Goal: Task Accomplishment & Management: Use online tool/utility

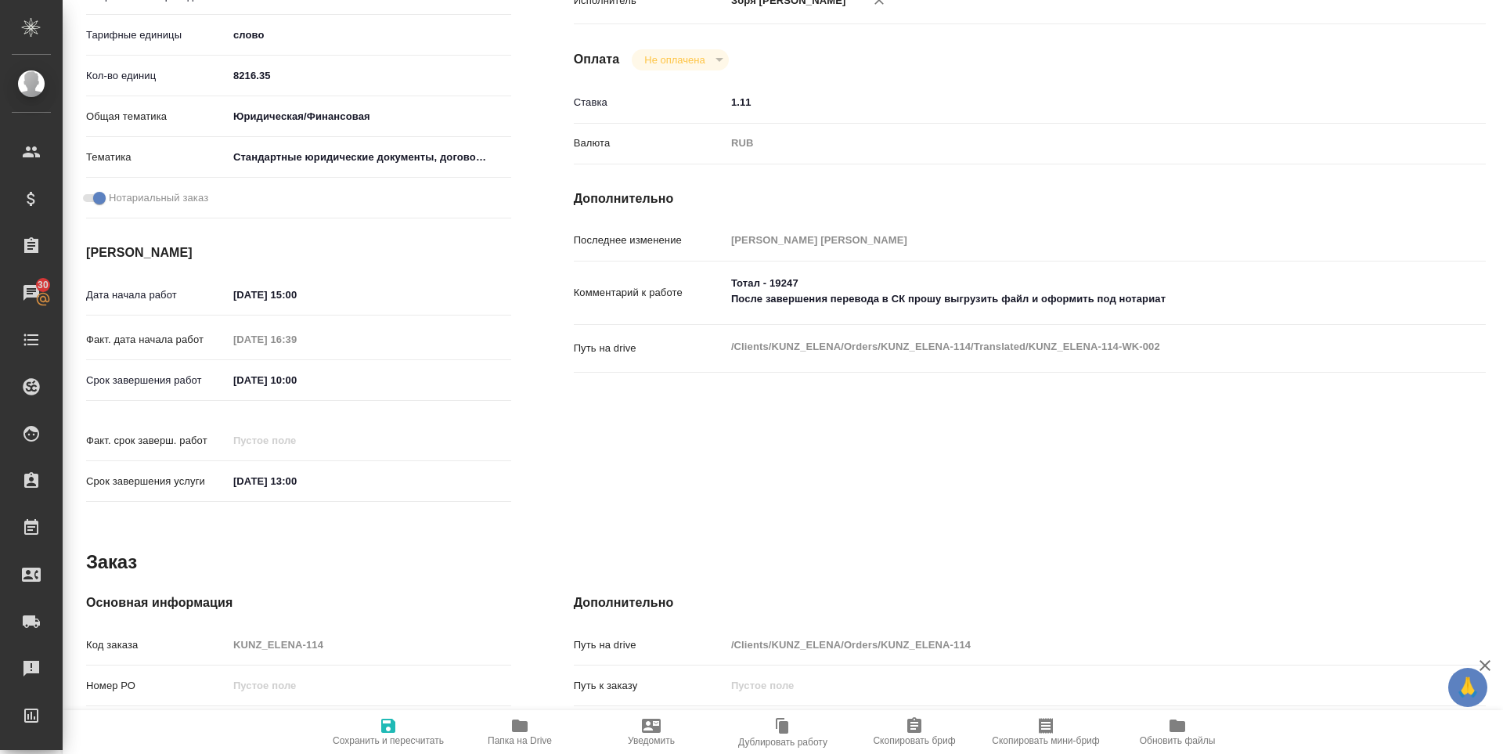
scroll to position [605, 0]
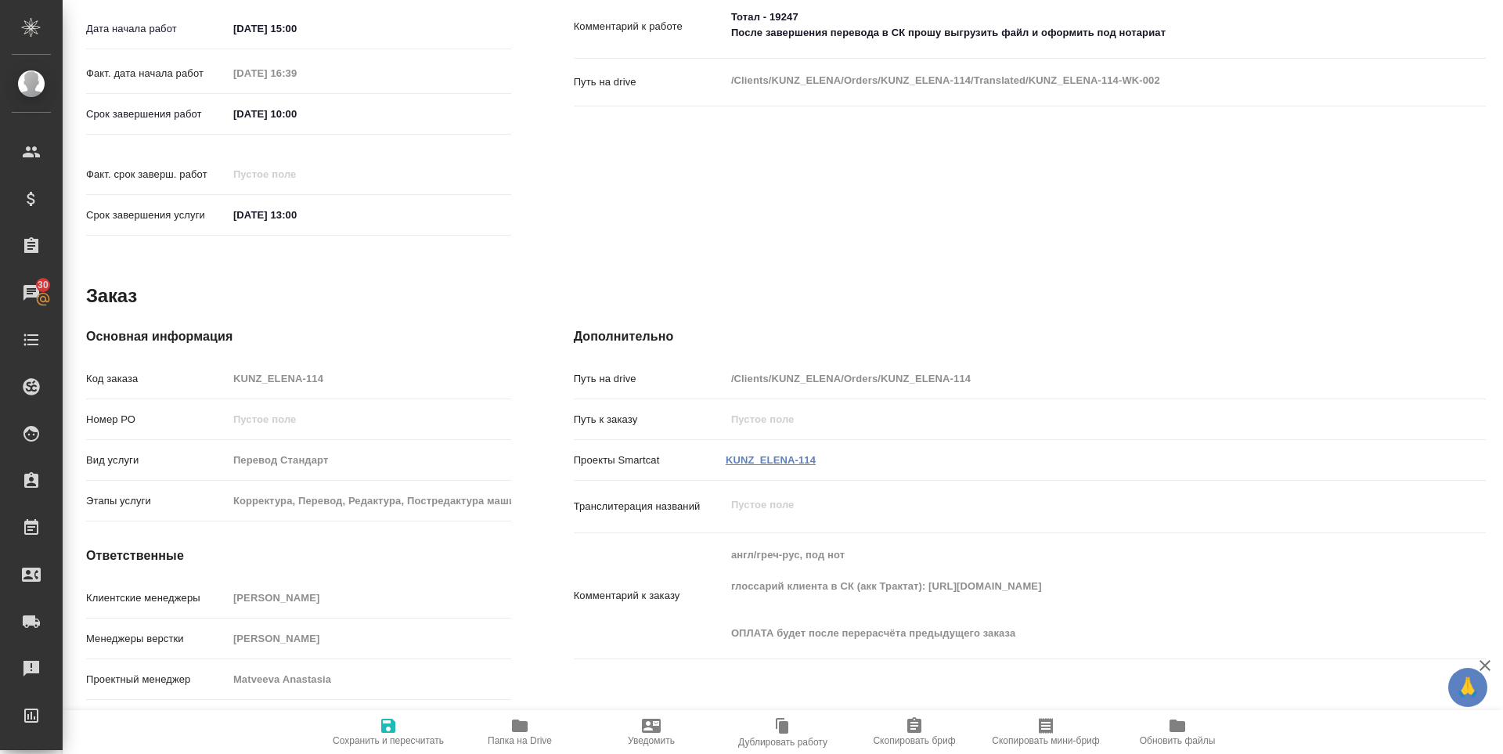
click at [754, 454] on link "KUNZ_ELENA-114" at bounding box center [771, 460] width 90 height 12
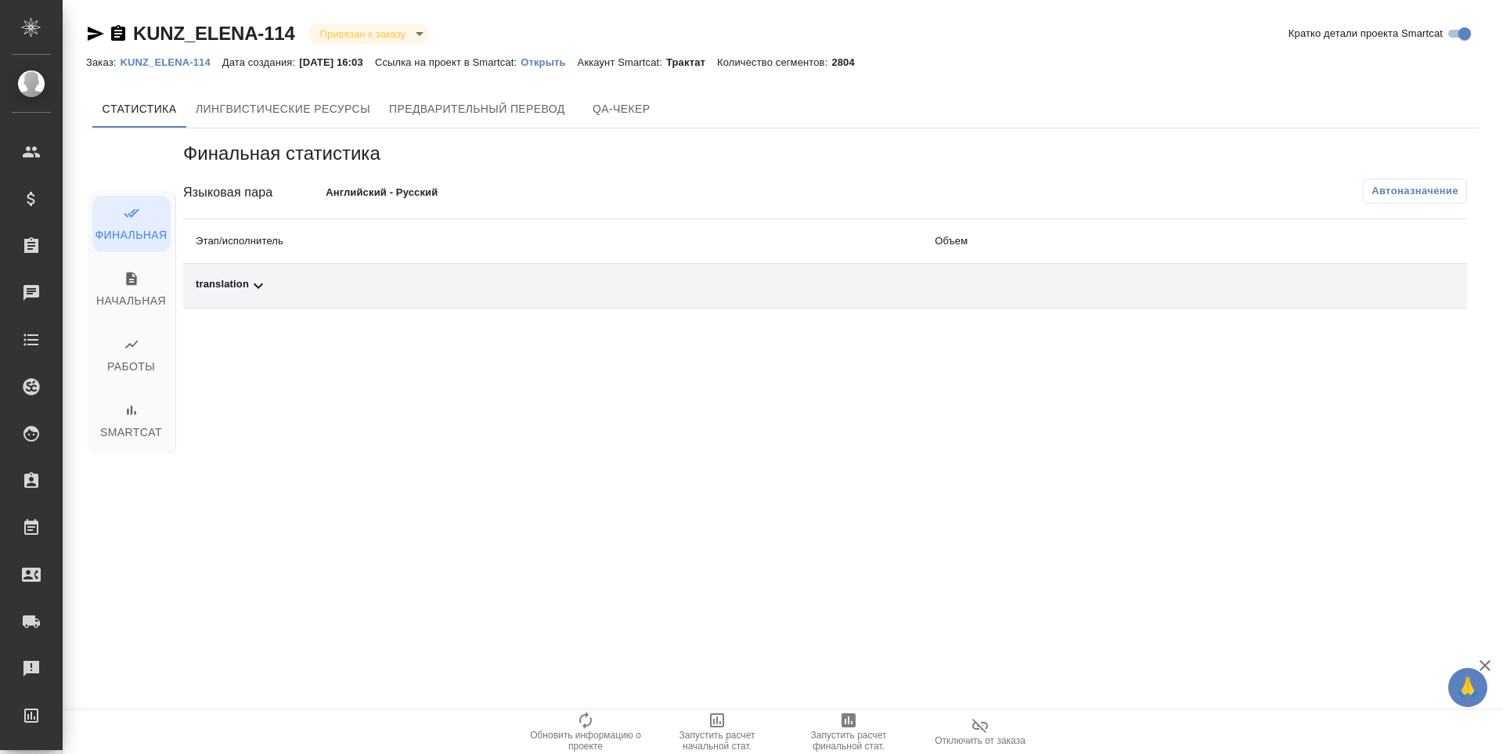
click at [854, 738] on span "Запустить расчет финальной стат." at bounding box center [848, 741] width 113 height 22
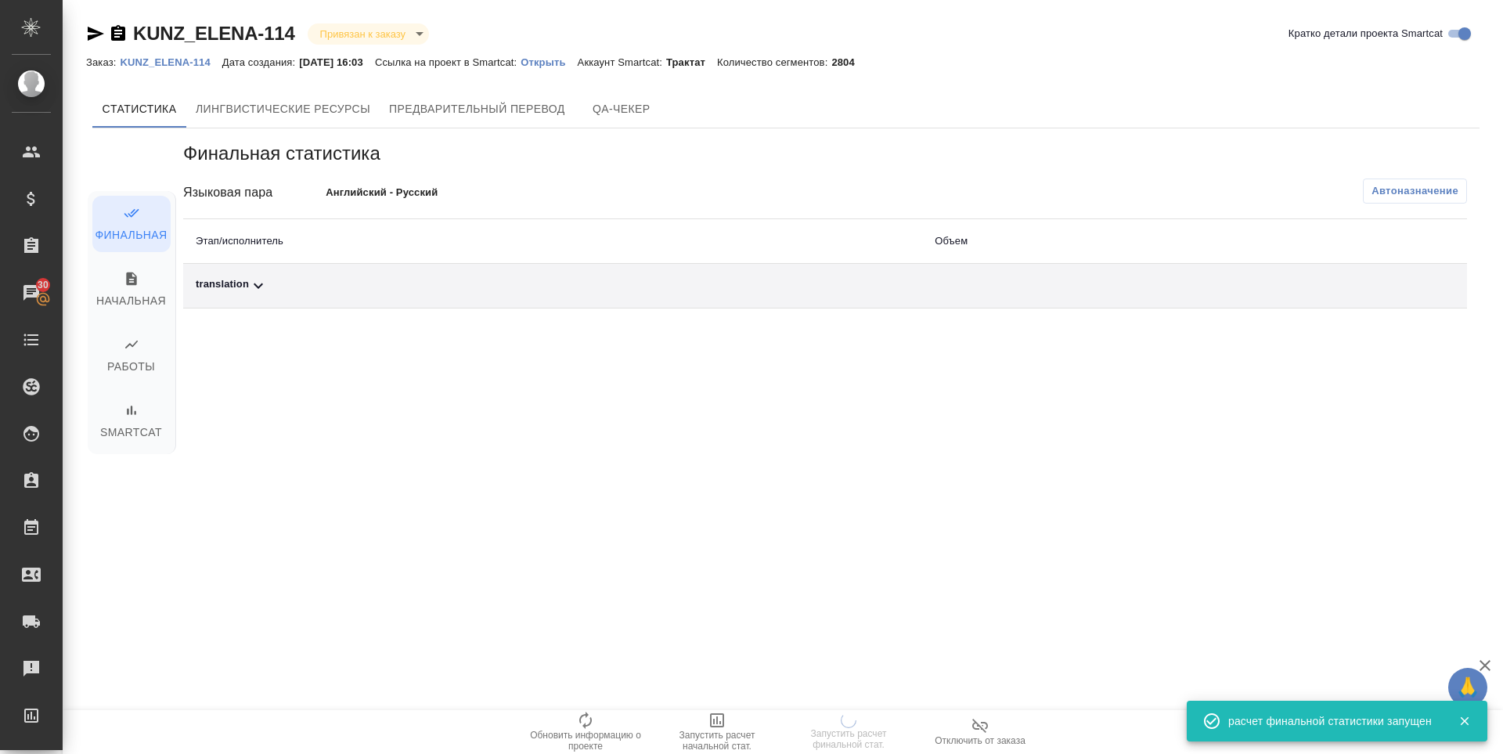
click at [235, 282] on div "translation" at bounding box center [553, 285] width 714 height 19
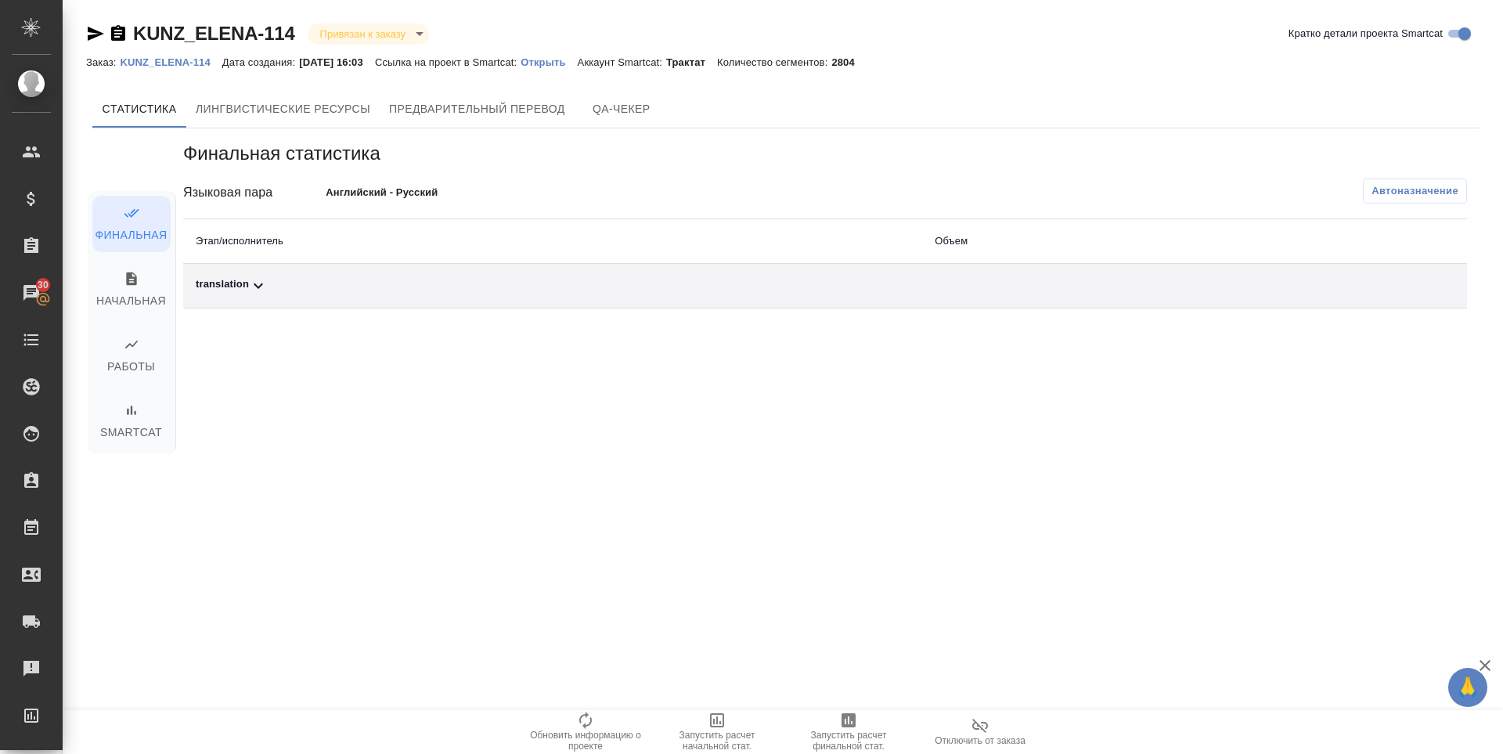
click at [238, 282] on div "translation" at bounding box center [553, 285] width 714 height 19
click at [1397, 341] on icon "button" at bounding box center [1399, 340] width 16 height 14
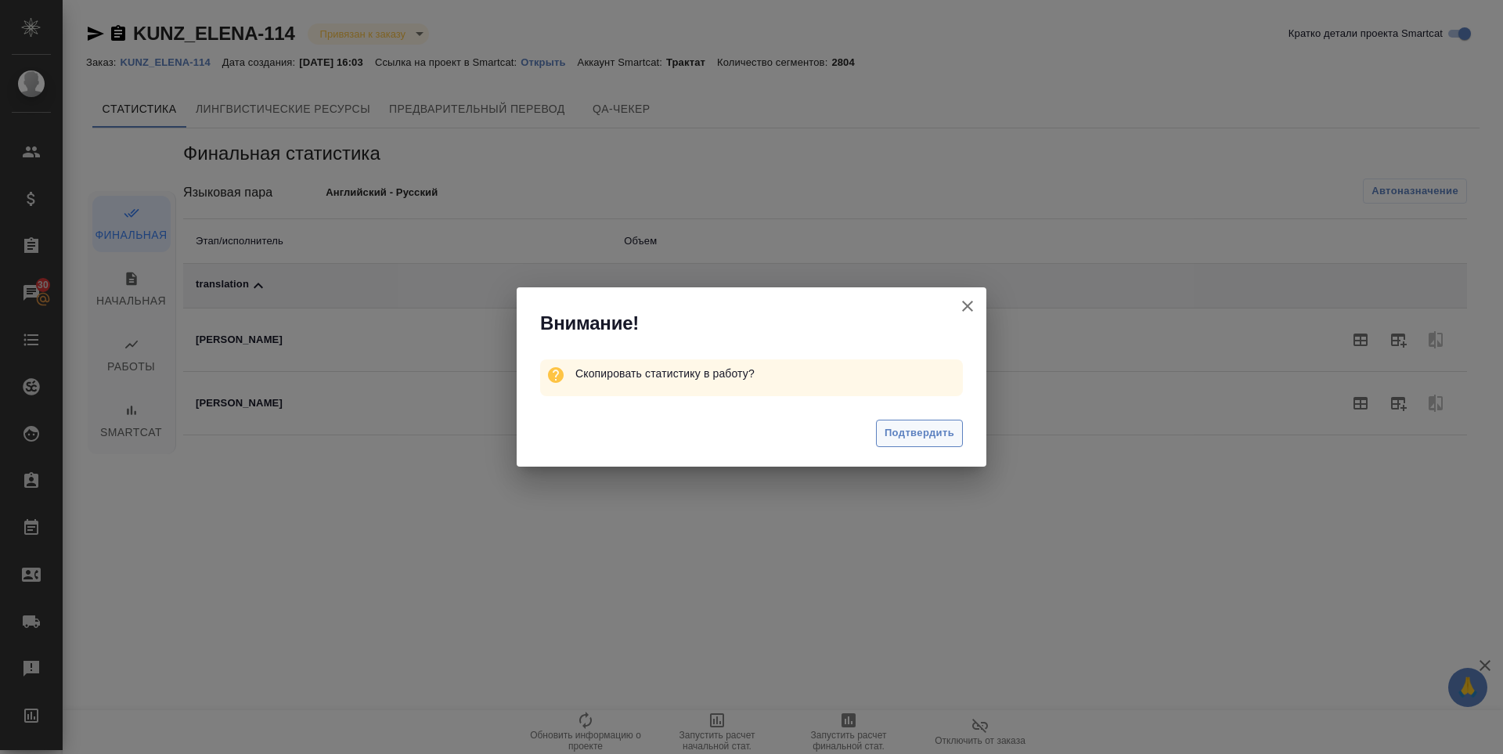
click at [925, 425] on span "Подтвердить" at bounding box center [920, 433] width 70 height 18
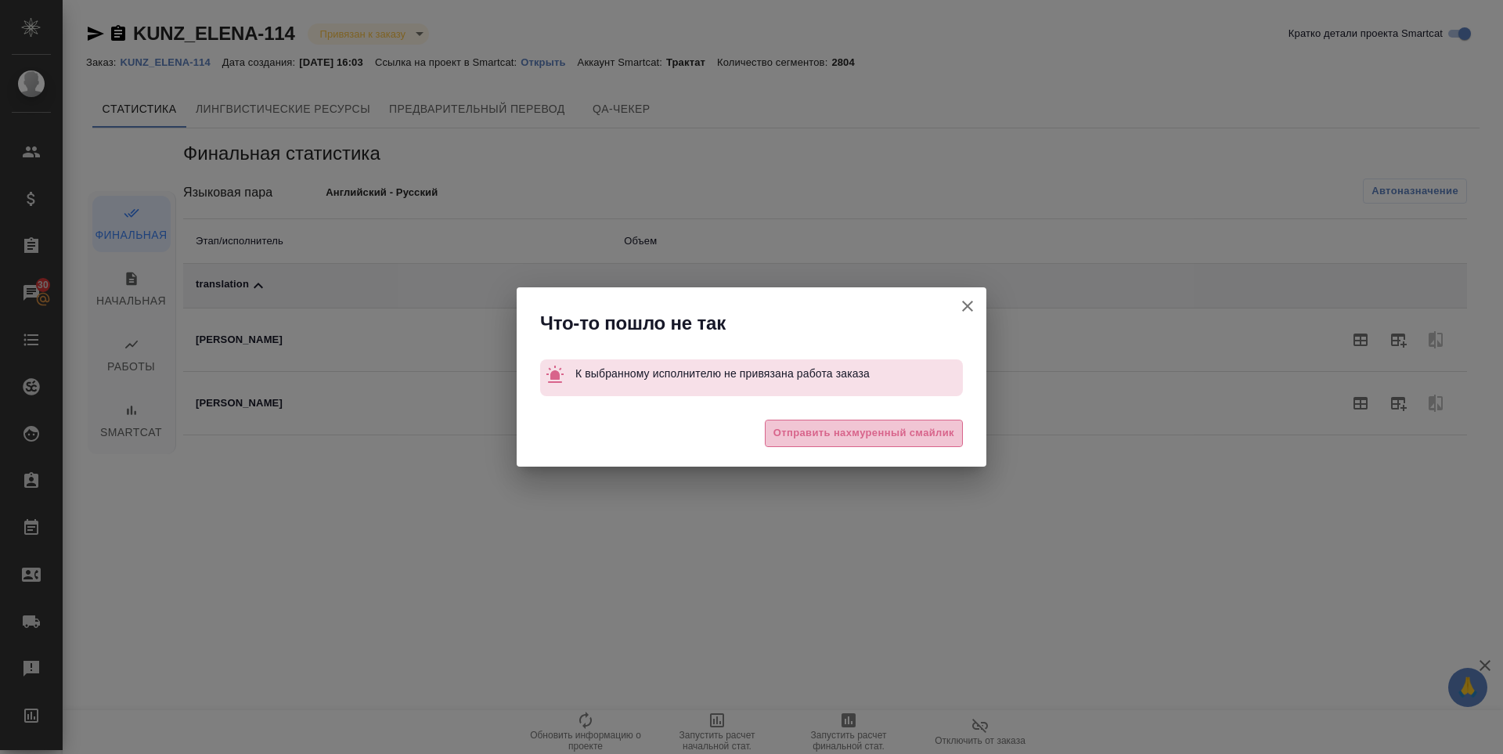
click at [925, 430] on span "Отправить нахмуренный смайлик" at bounding box center [863, 433] width 181 height 18
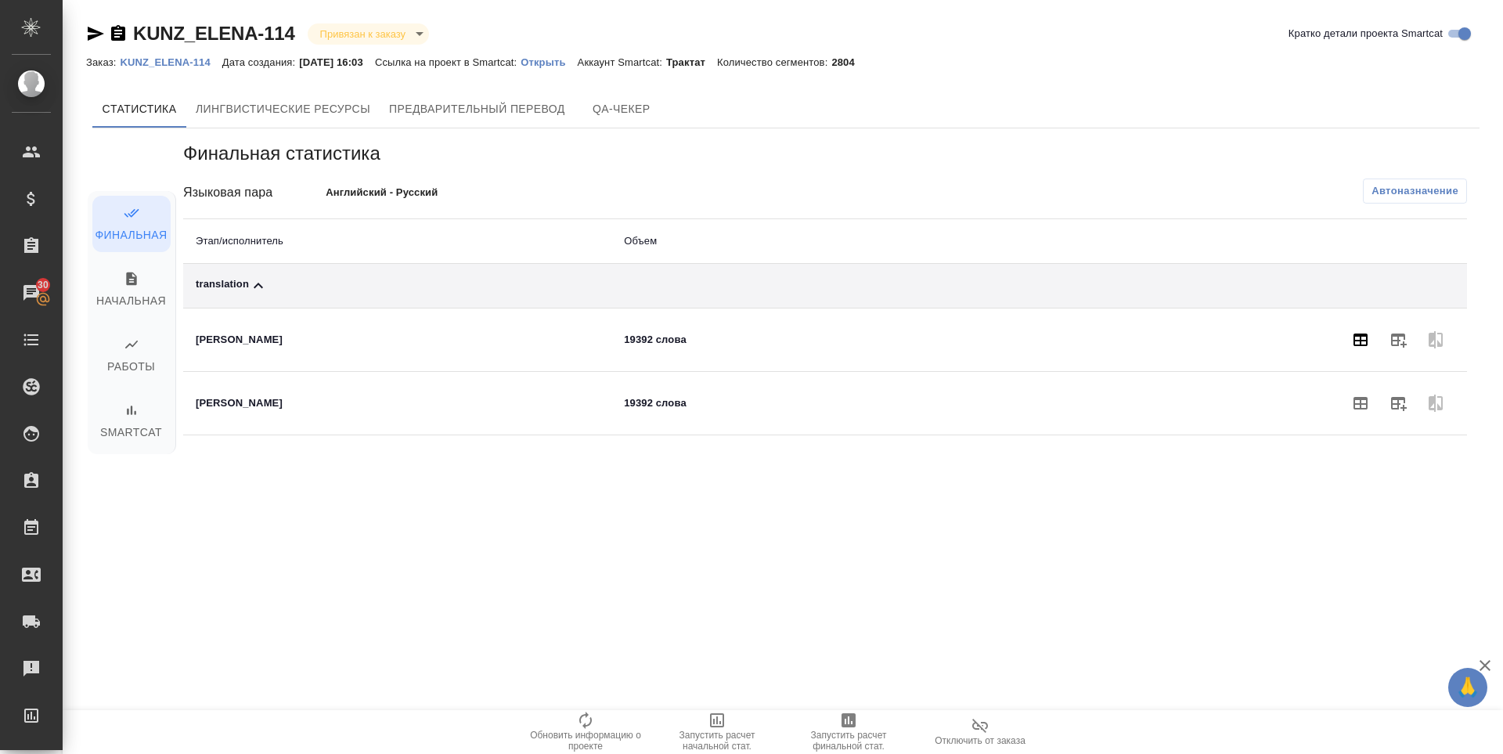
click at [1369, 340] on icon "button" at bounding box center [1360, 339] width 19 height 19
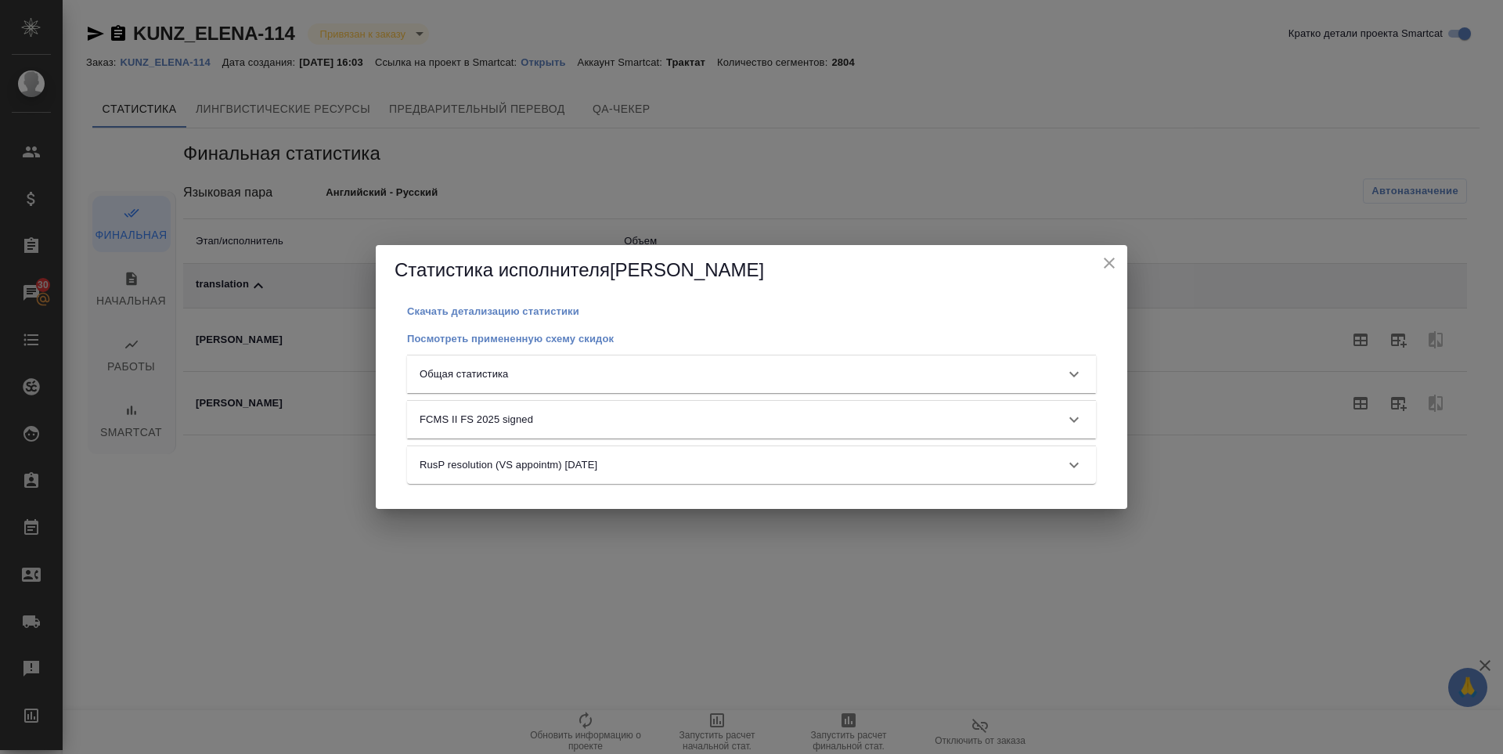
click at [869, 385] on div "Общая статистика" at bounding box center [751, 374] width 689 height 38
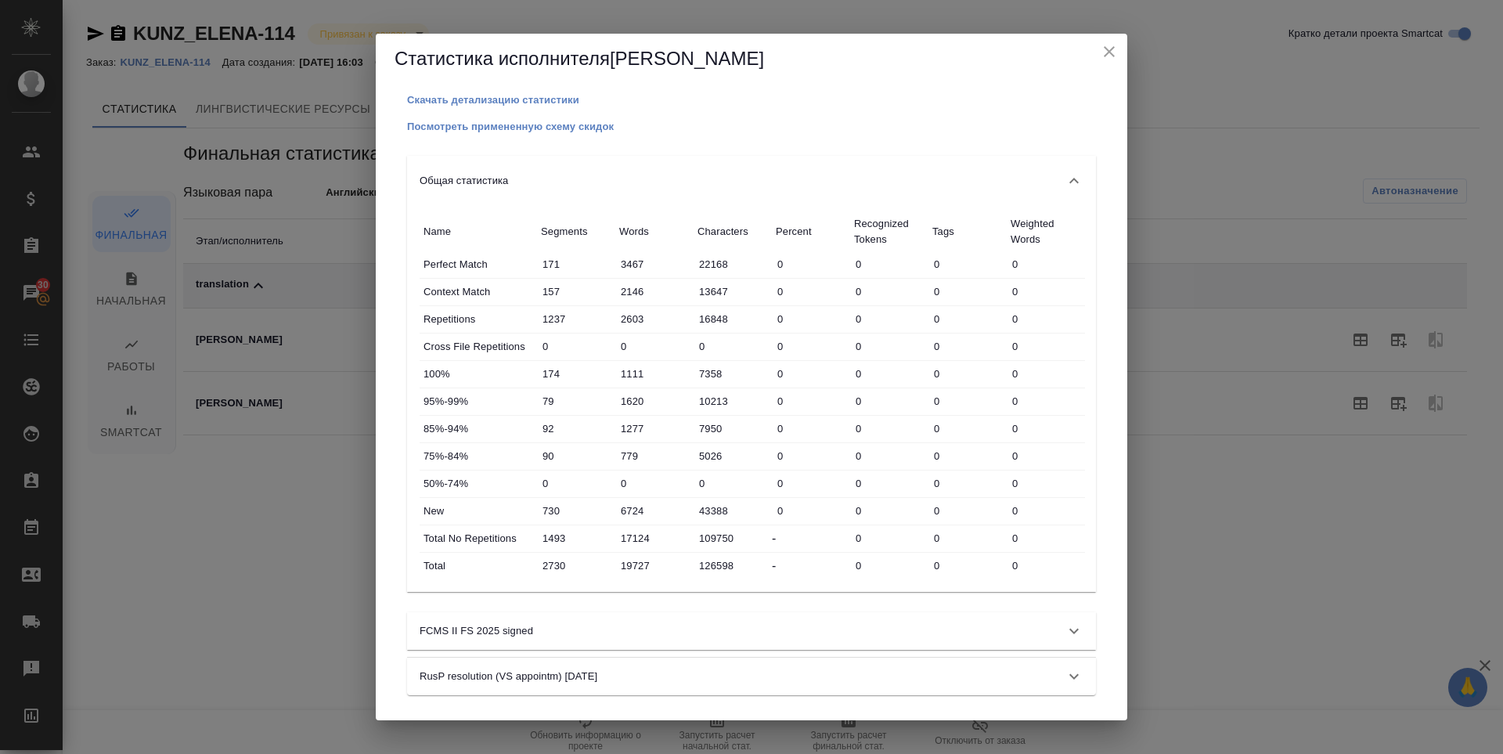
click at [1115, 56] on icon "close" at bounding box center [1109, 51] width 19 height 19
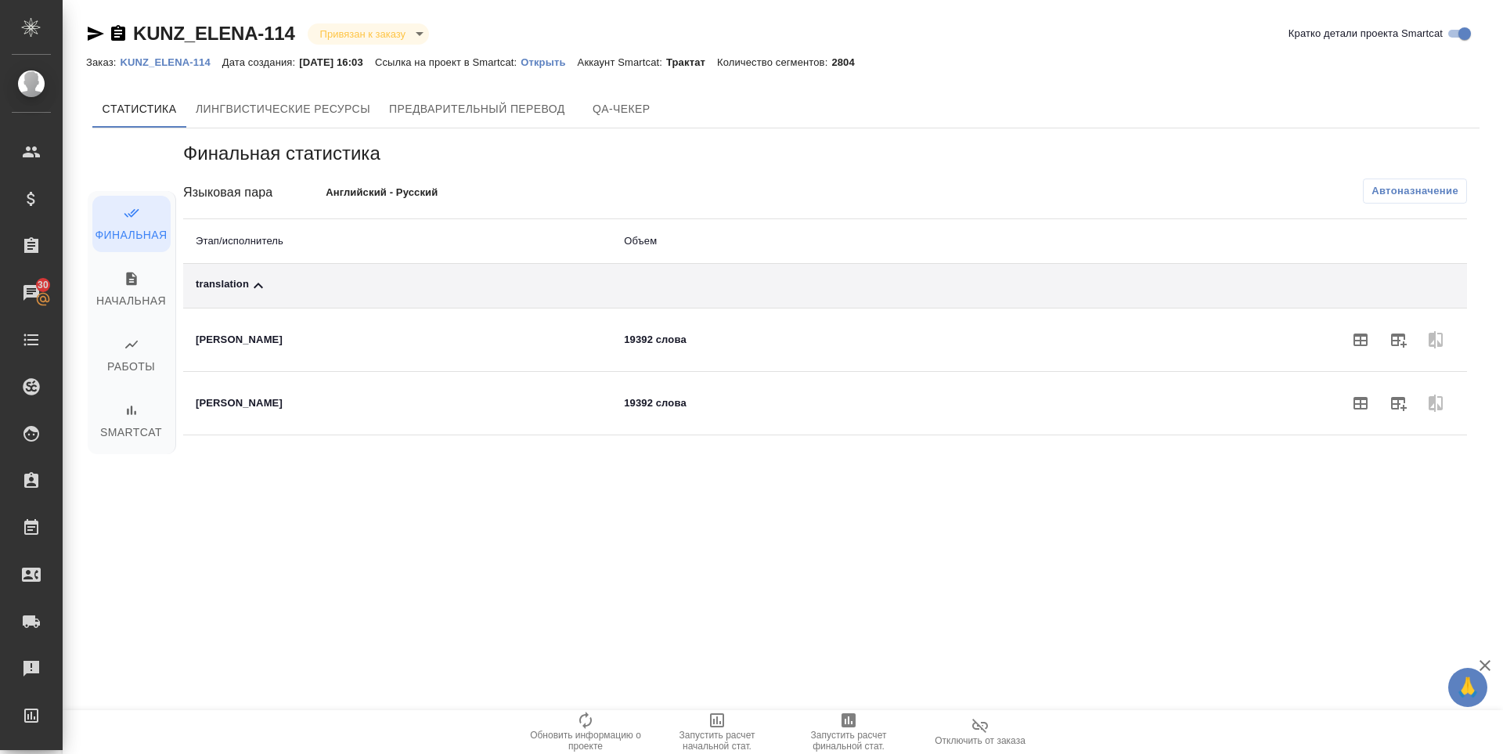
click at [866, 728] on span "Запустить расчет финальной стат." at bounding box center [848, 731] width 113 height 41
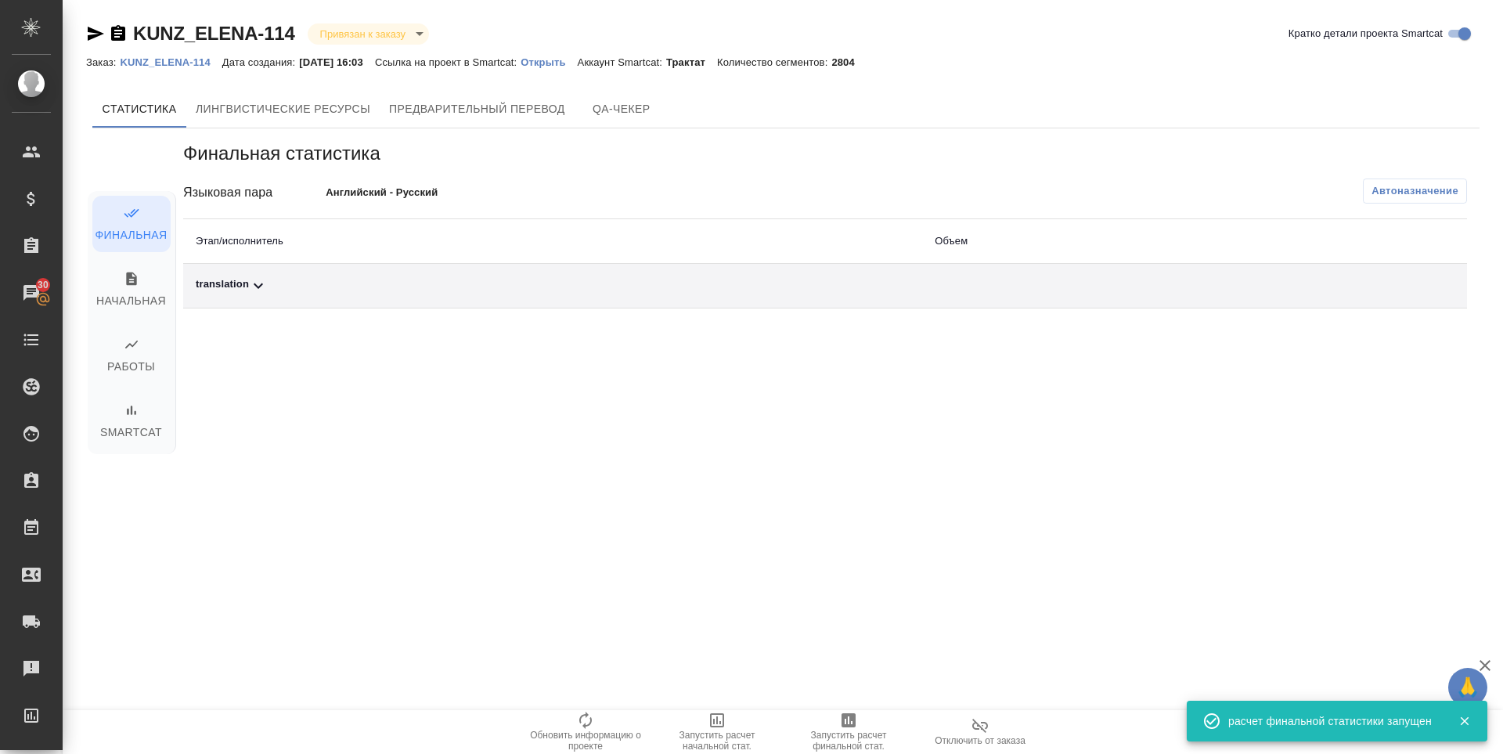
click at [233, 286] on div "translation" at bounding box center [553, 285] width 714 height 19
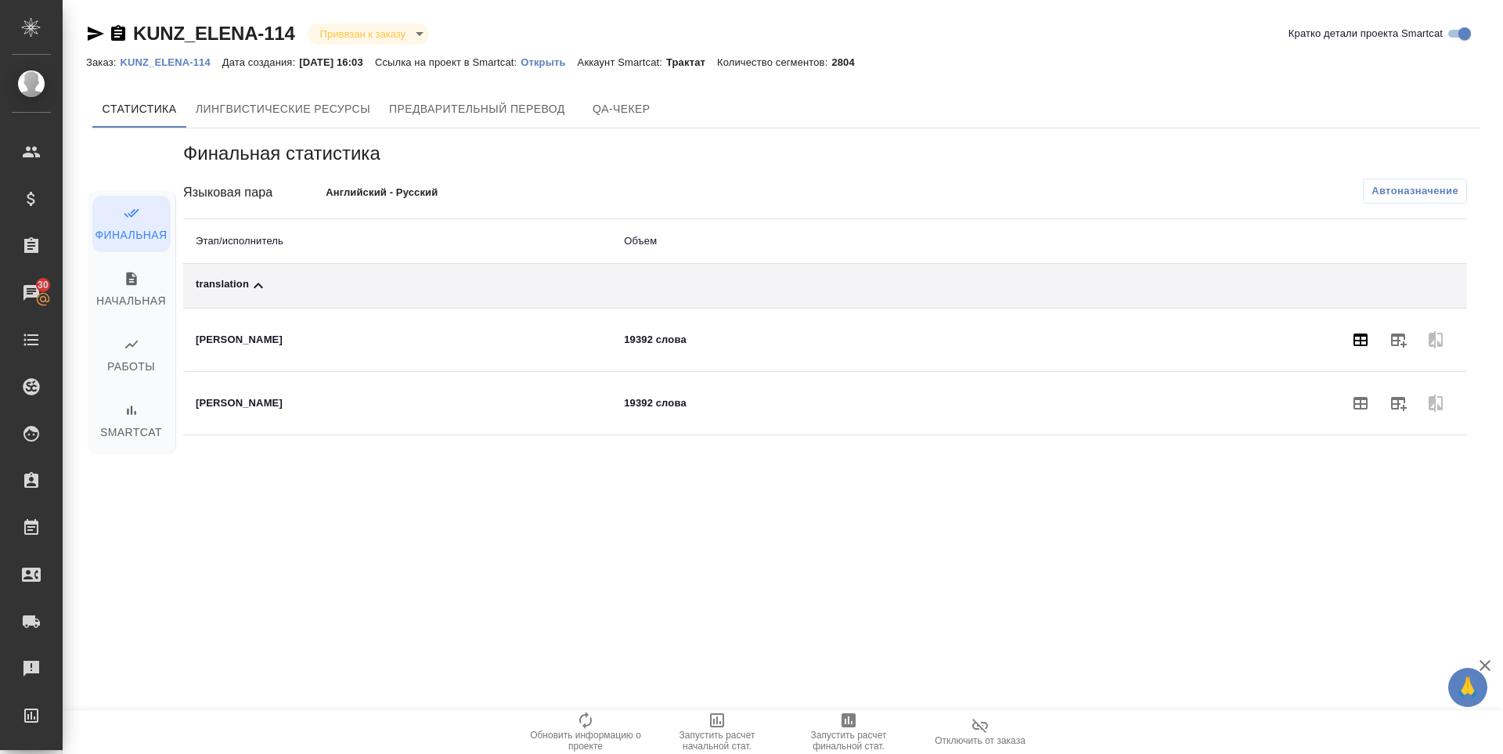
click at [1361, 338] on icon "button" at bounding box center [1361, 339] width 14 height 13
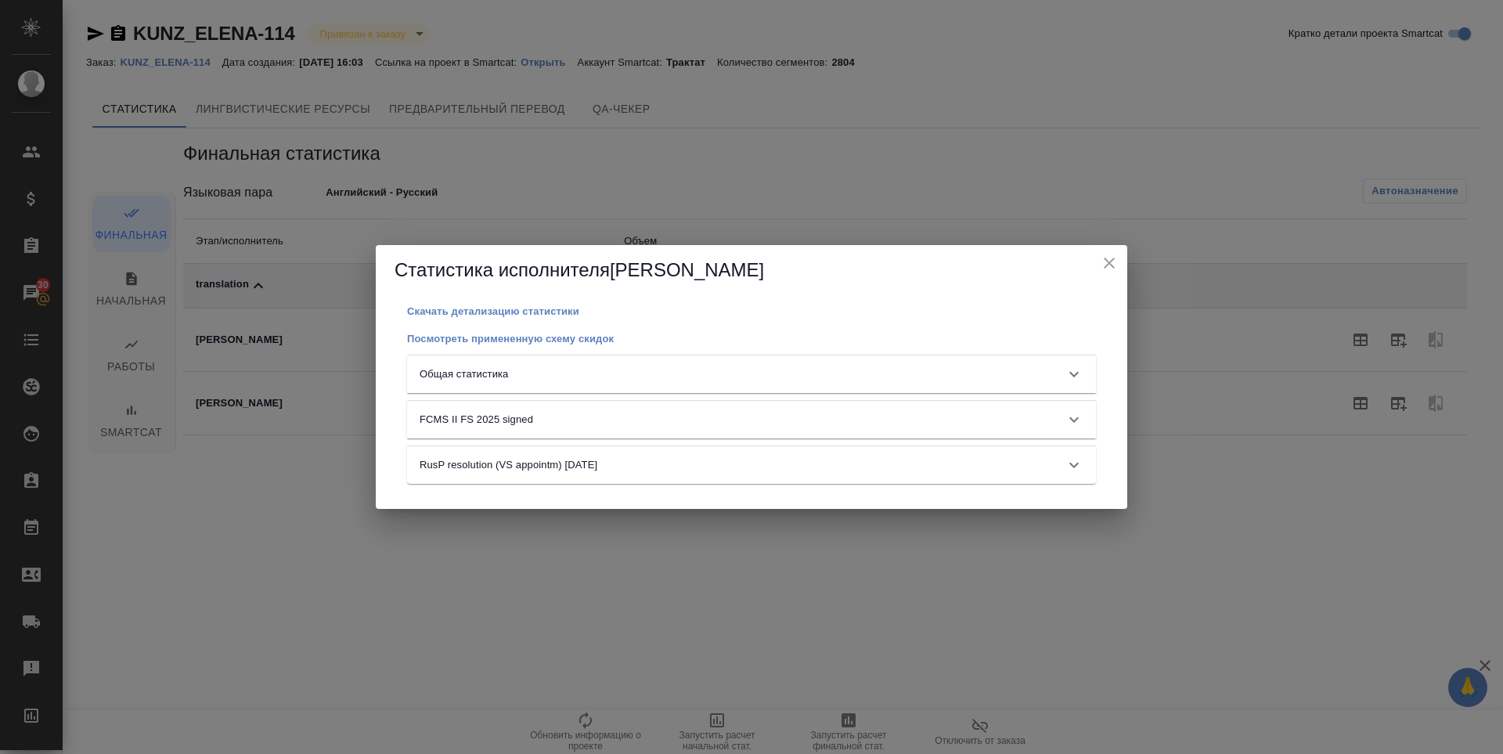
click at [864, 359] on div "Общая статистика" at bounding box center [751, 374] width 689 height 38
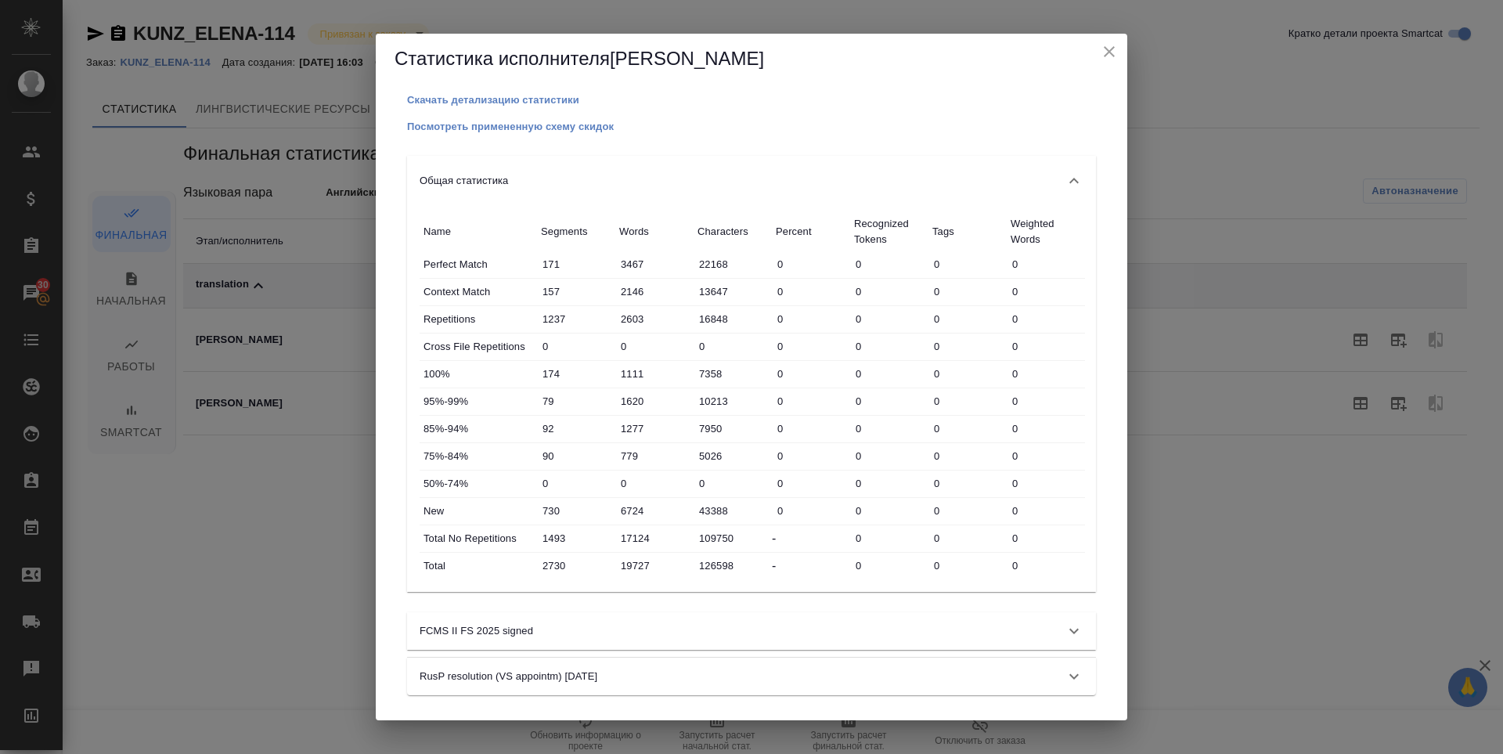
click at [617, 639] on div "FCMS II FS 2025 signed" at bounding box center [751, 631] width 689 height 38
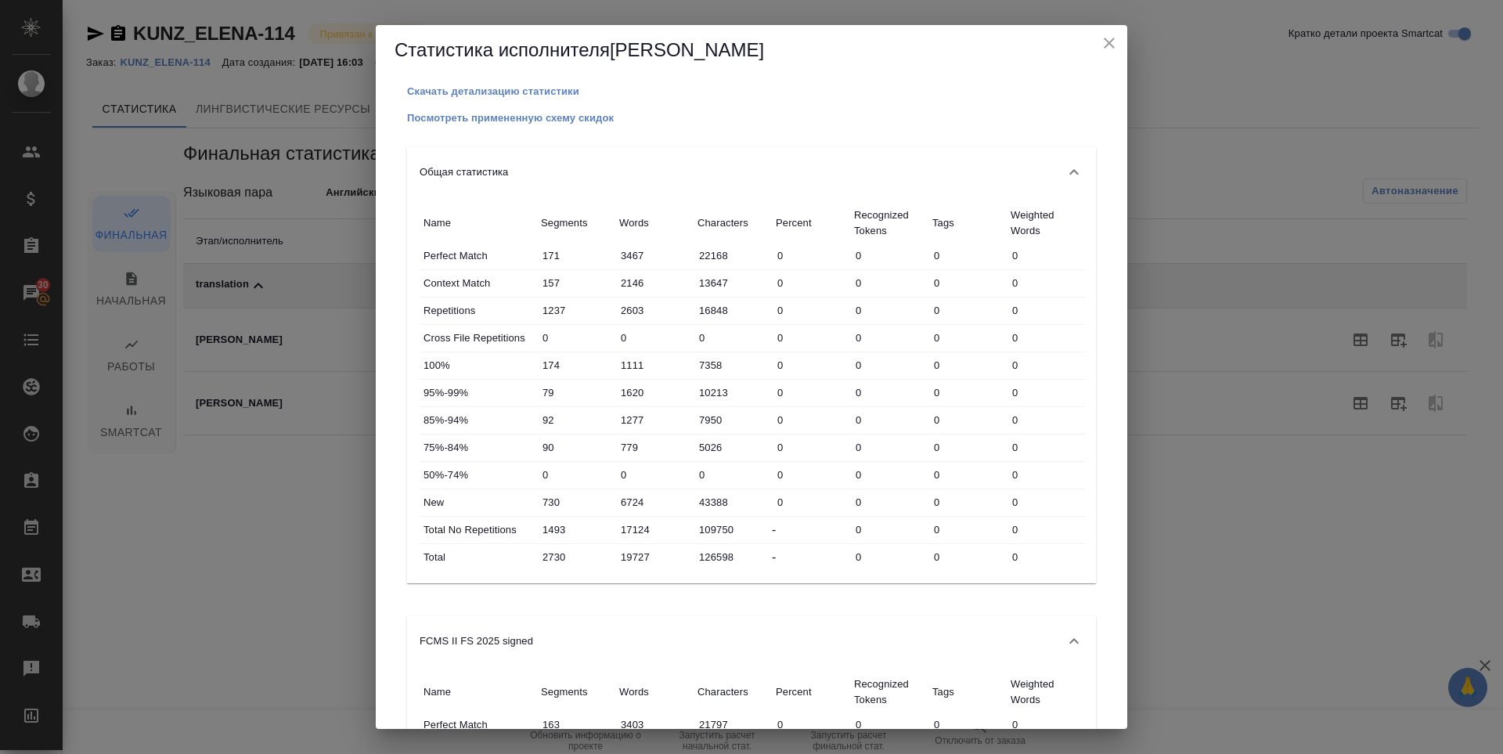
scroll to position [406, 0]
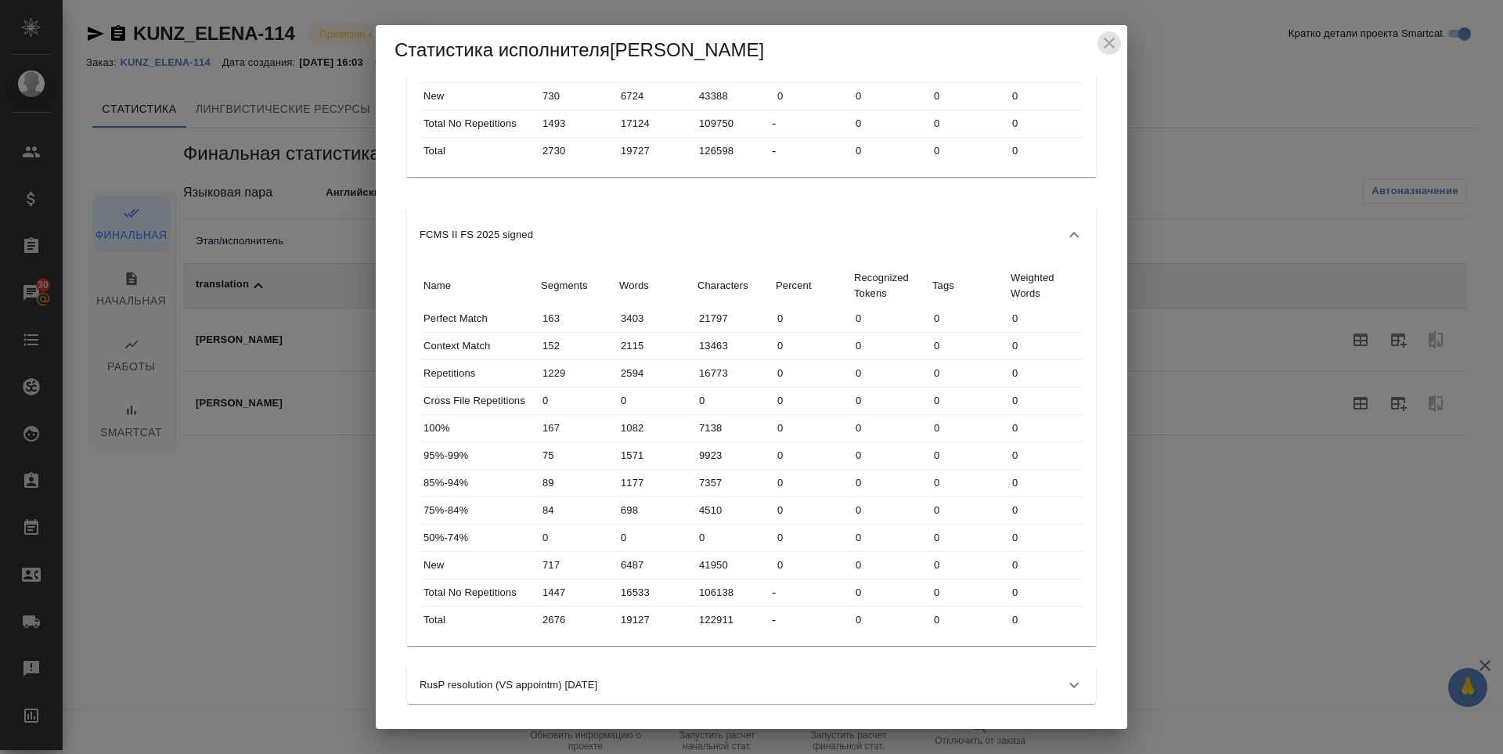
click at [1104, 52] on icon "close" at bounding box center [1109, 43] width 19 height 19
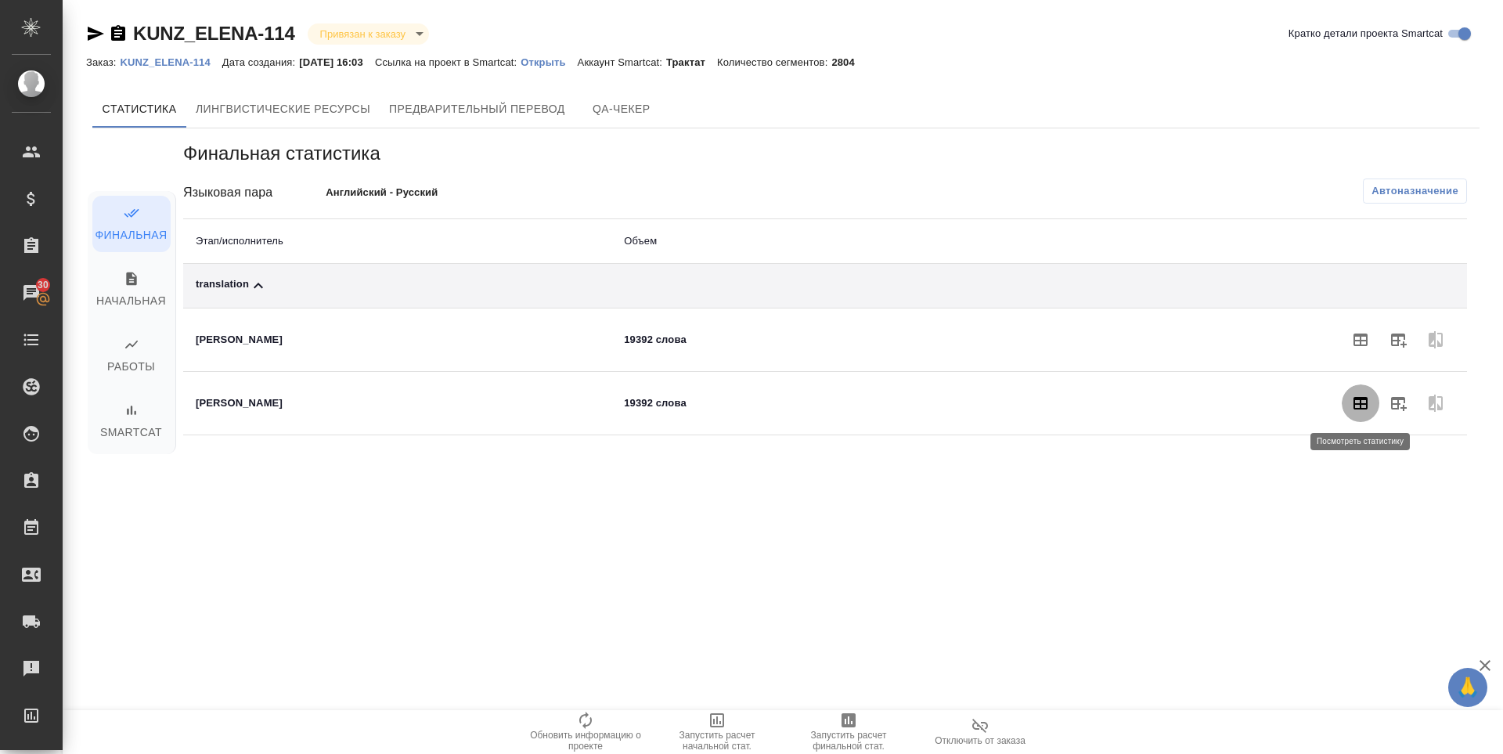
click at [1350, 406] on button "button" at bounding box center [1361, 403] width 38 height 38
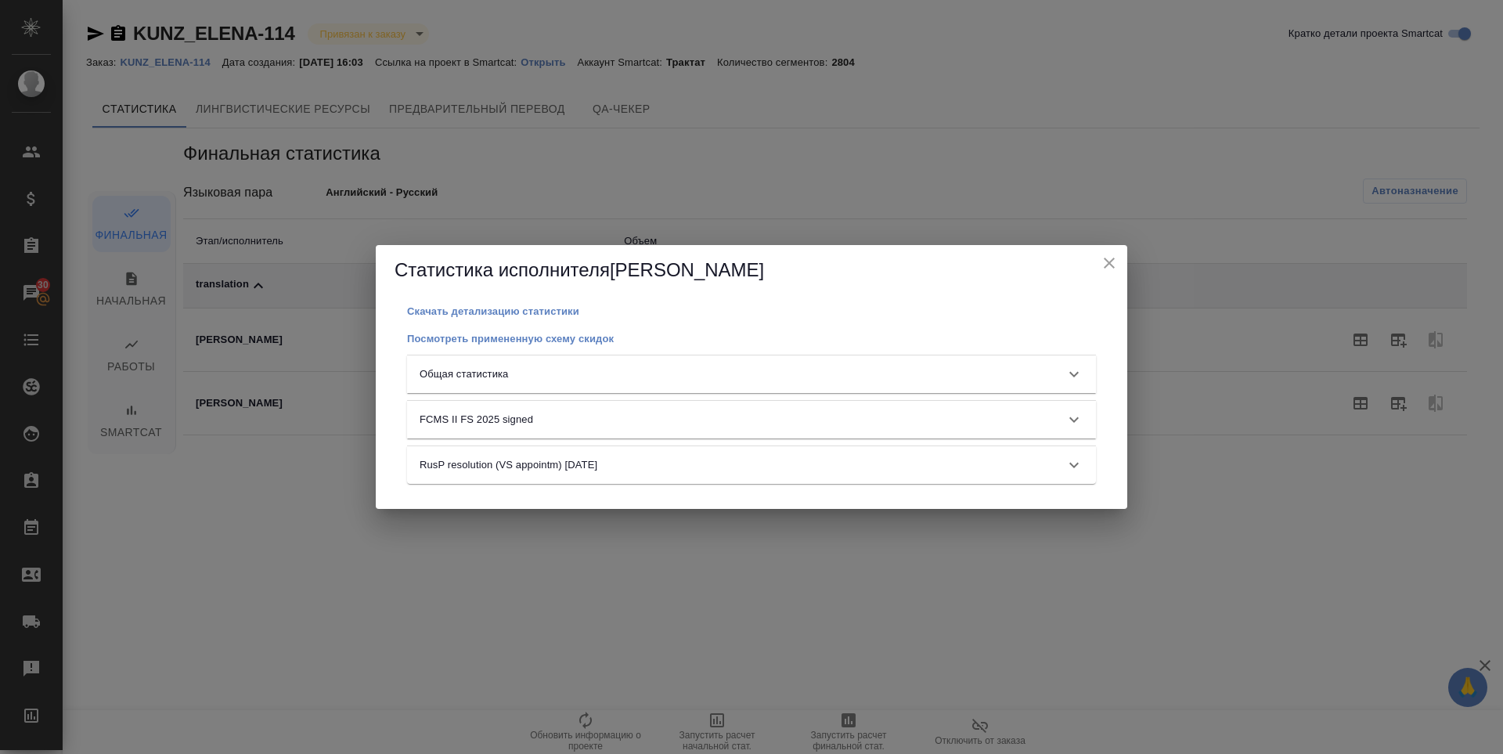
click at [940, 384] on div "Общая статистика" at bounding box center [751, 374] width 689 height 38
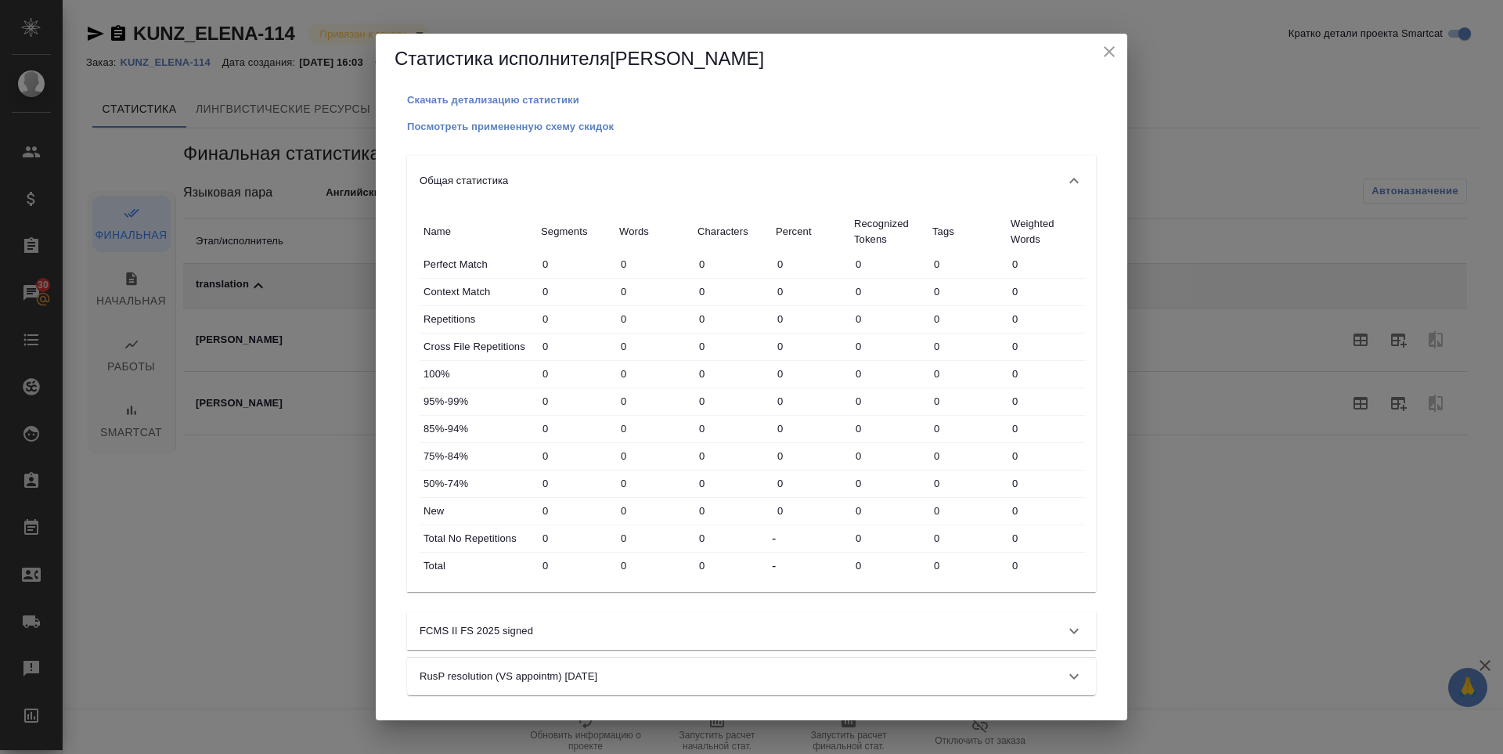
click at [1112, 50] on icon "close" at bounding box center [1109, 51] width 19 height 19
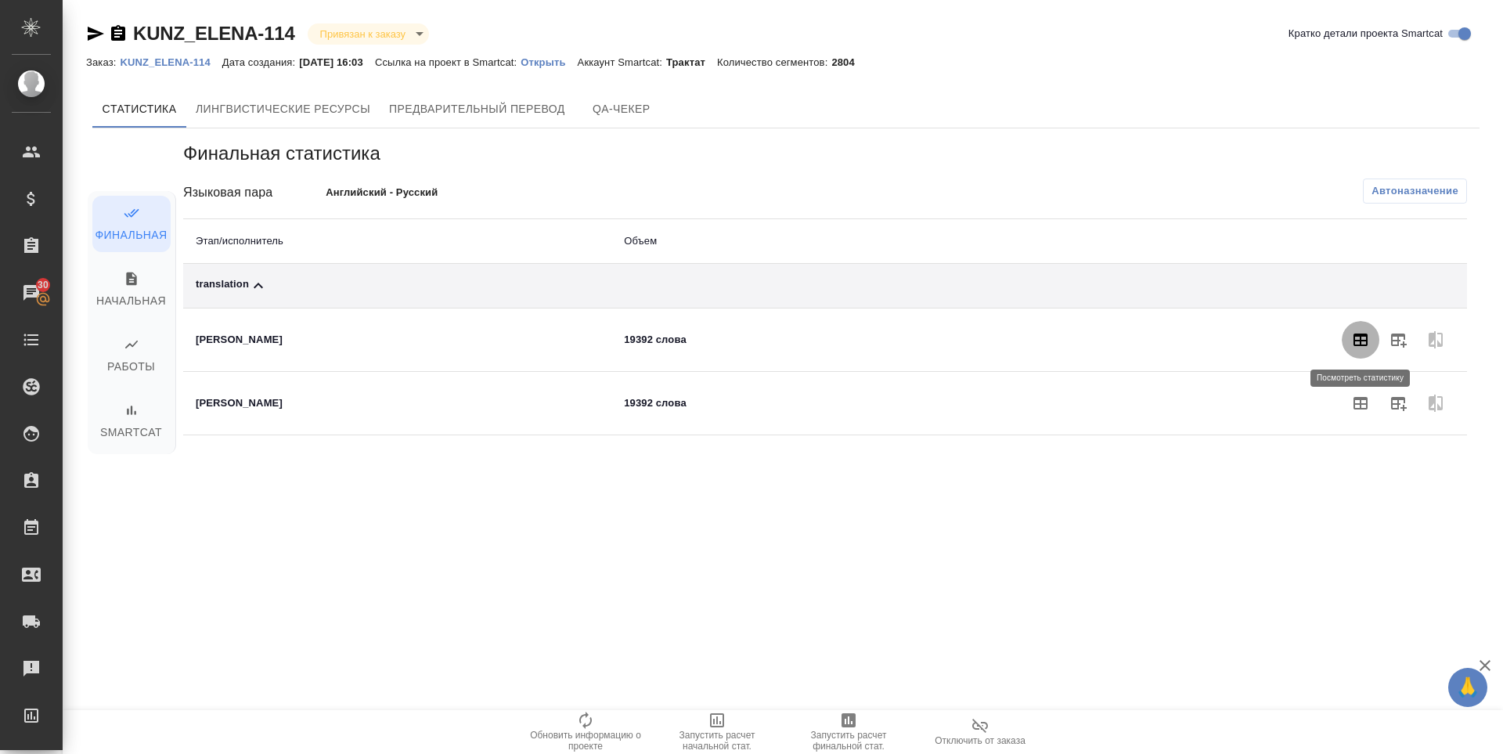
click at [1360, 327] on button "button" at bounding box center [1361, 340] width 38 height 38
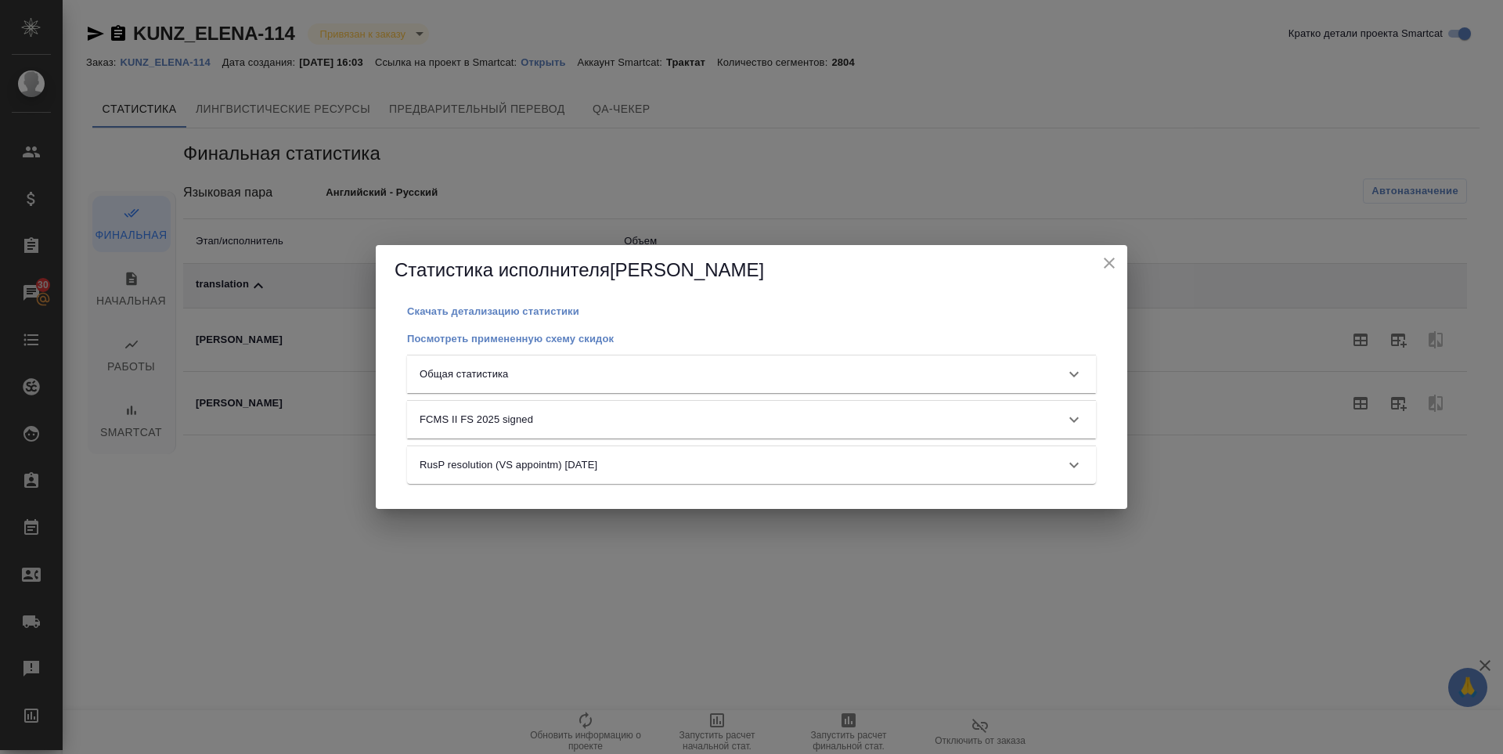
click at [739, 380] on div "Общая статистика" at bounding box center [738, 374] width 636 height 16
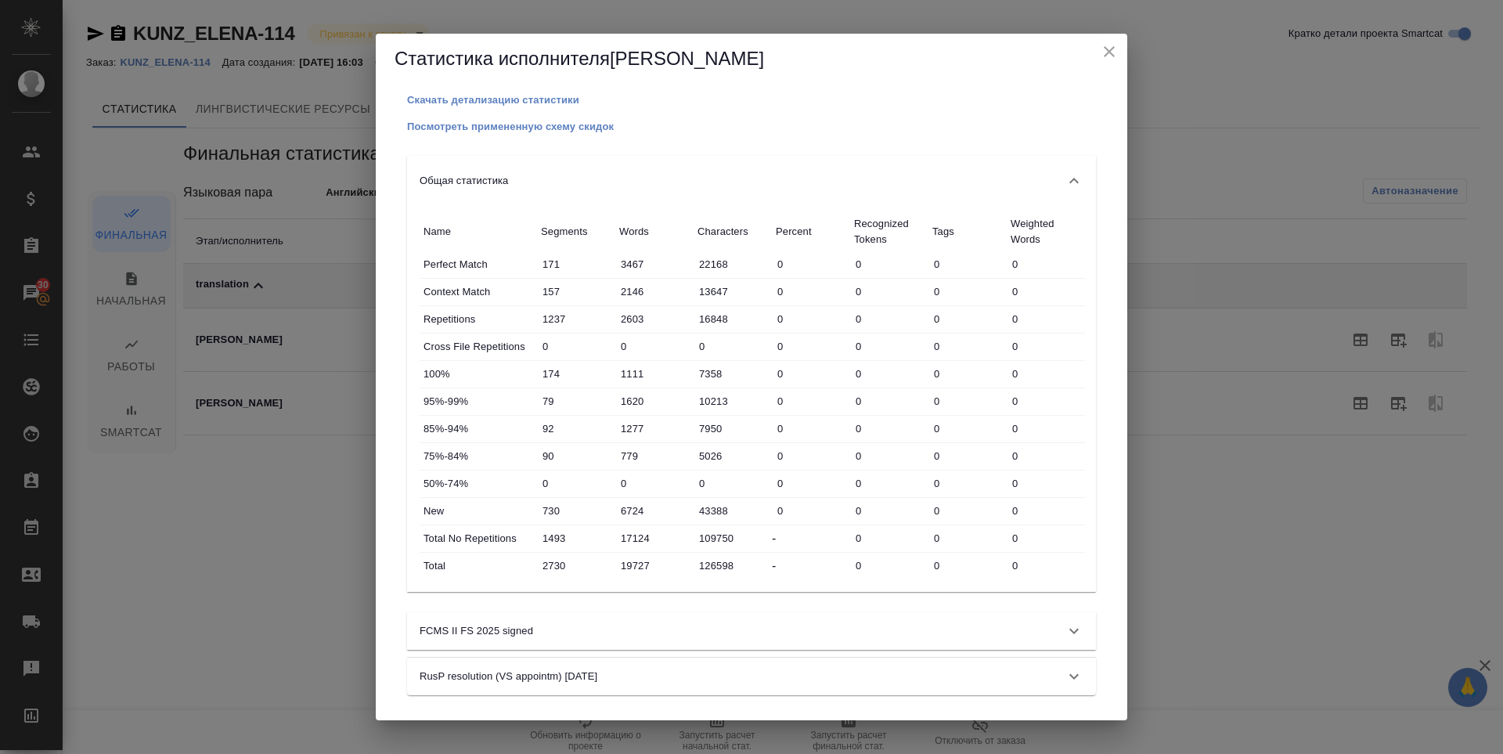
click at [1109, 52] on icon "close" at bounding box center [1109, 51] width 11 height 11
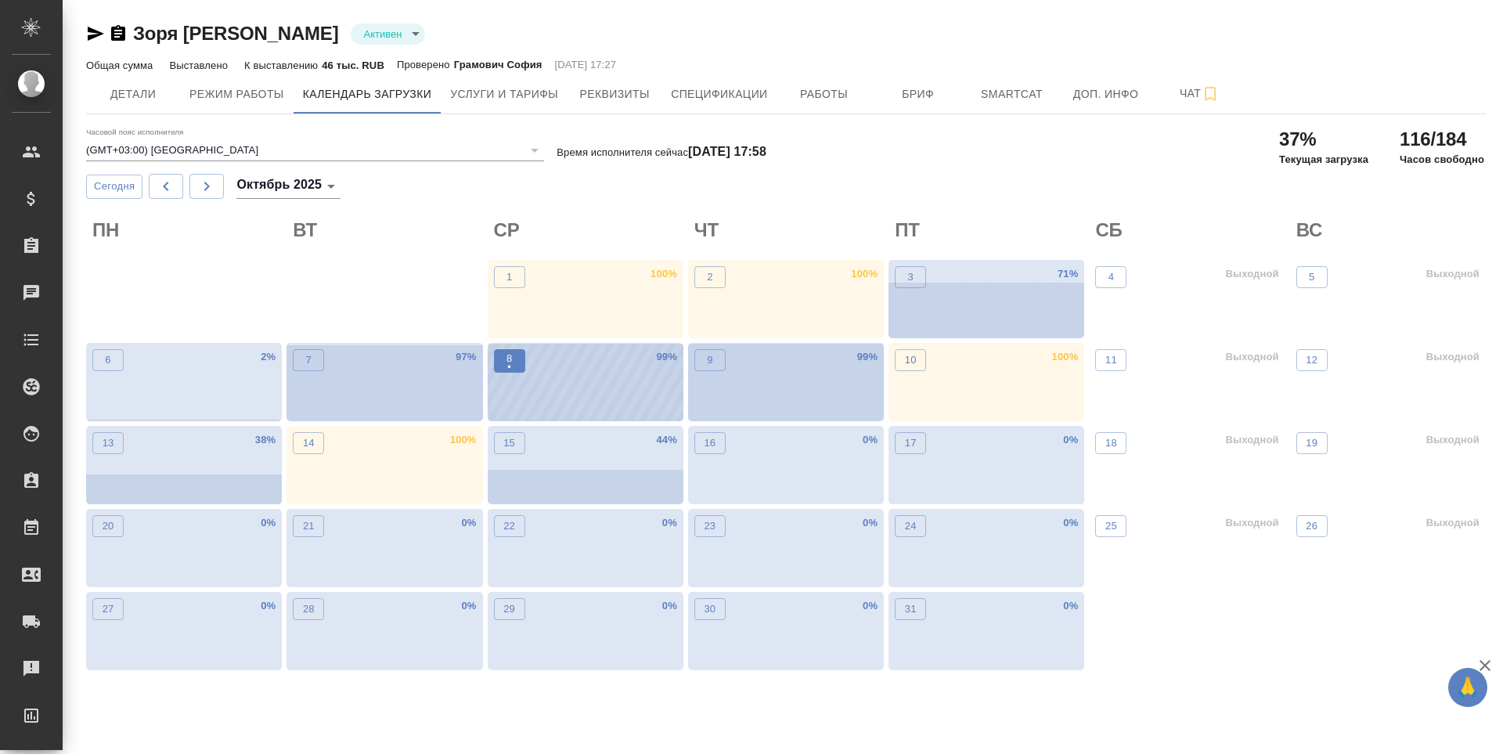
click at [518, 354] on button "8 •" at bounding box center [509, 360] width 31 height 23
